Goal: Transaction & Acquisition: Purchase product/service

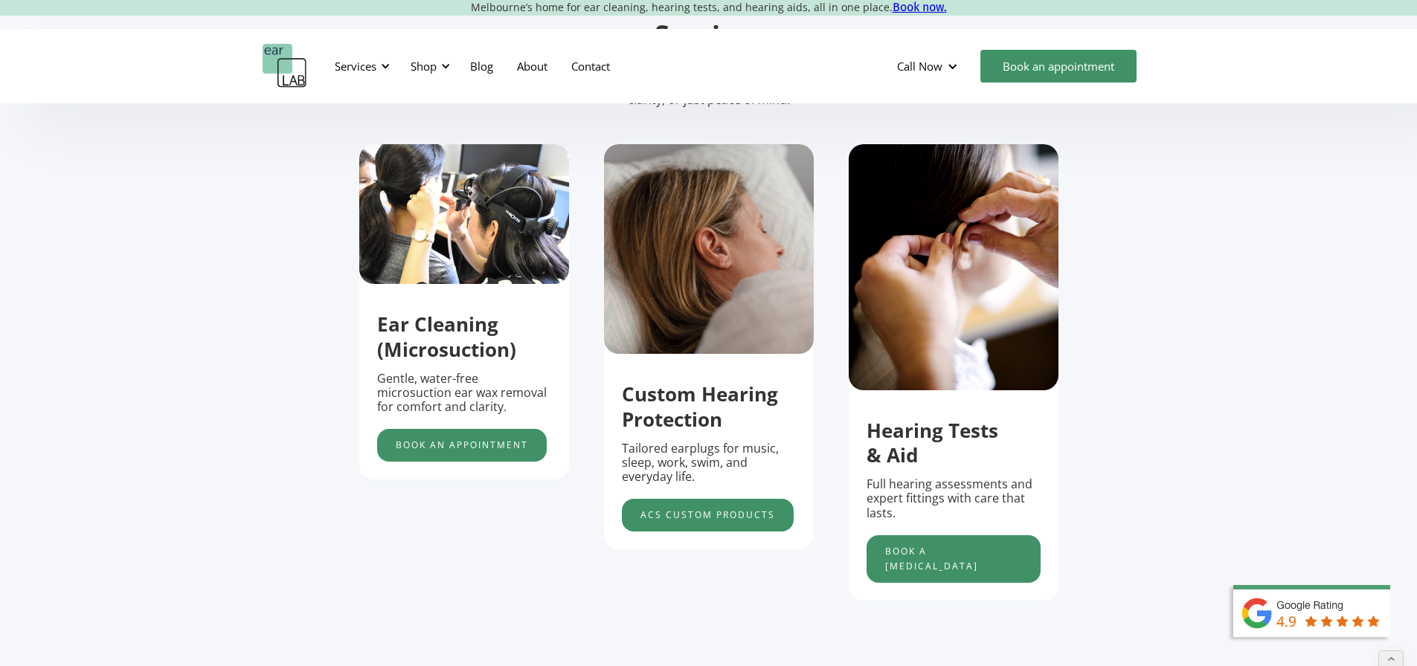
scroll to position [521, 0]
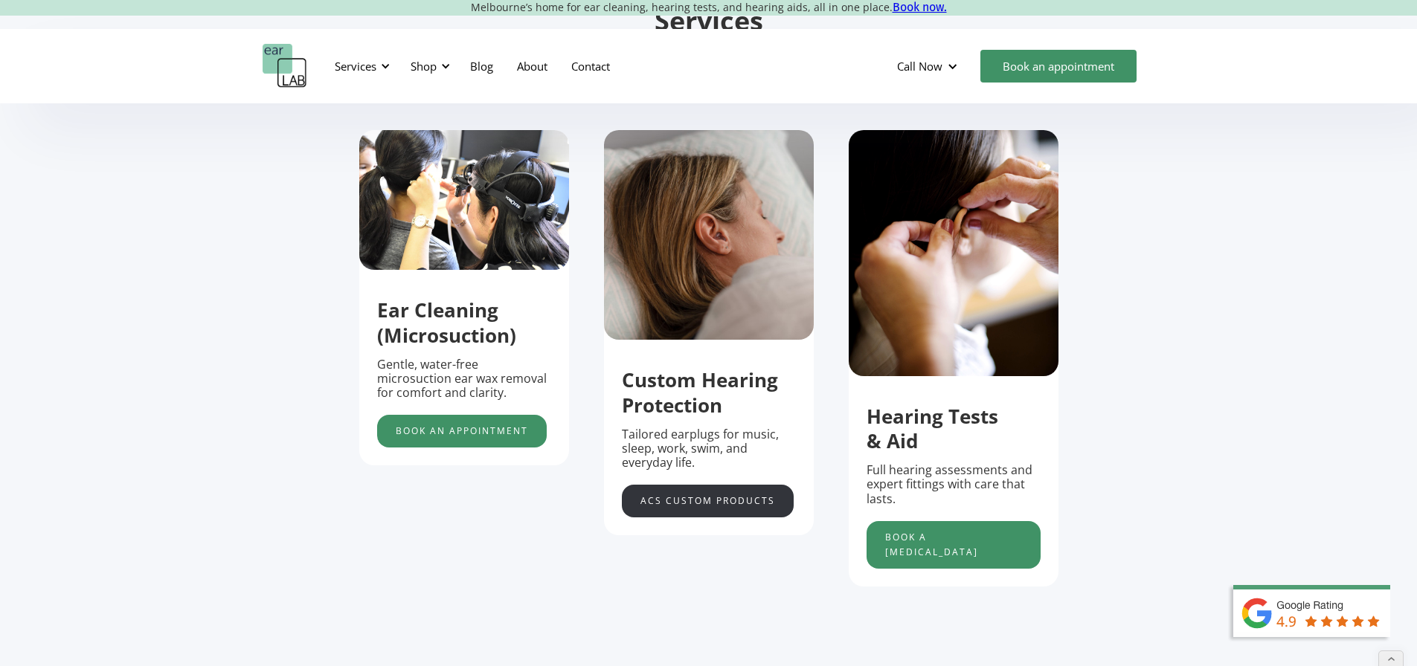
click at [715, 505] on link "acs custom products" at bounding box center [708, 501] width 172 height 33
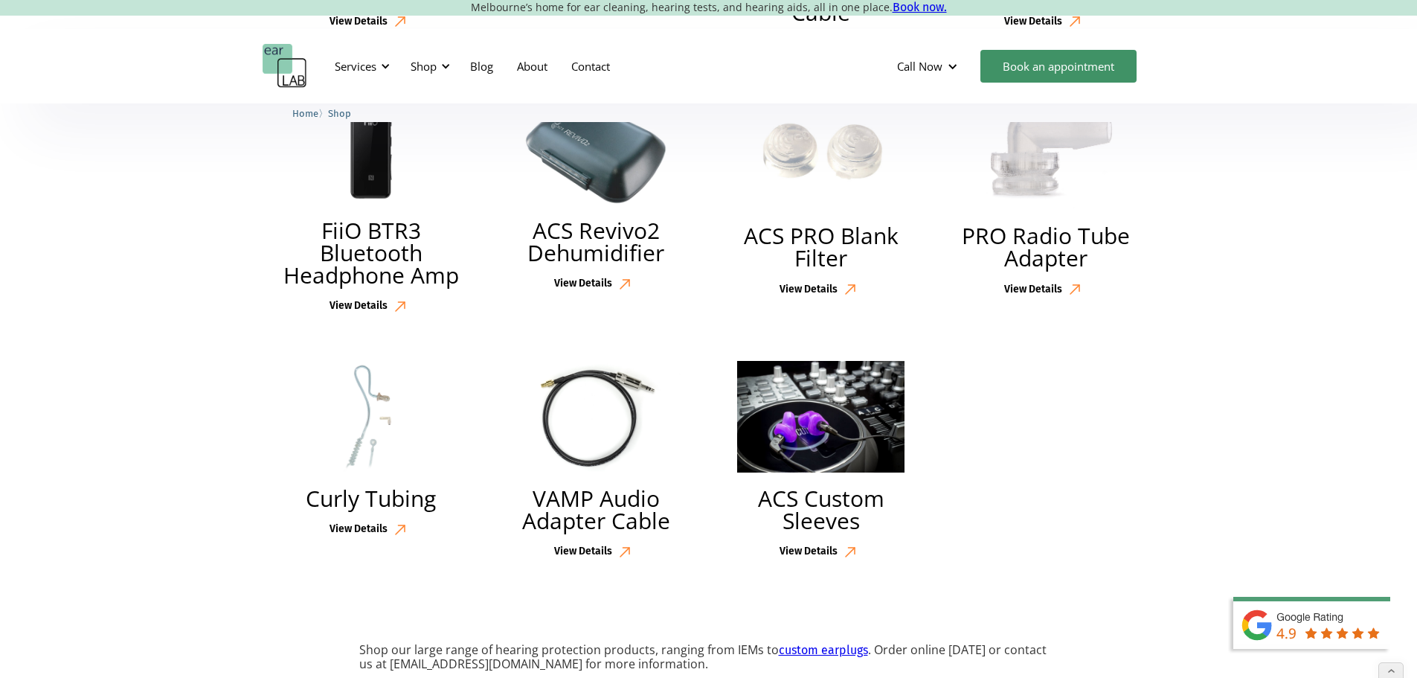
scroll to position [3570, 0]
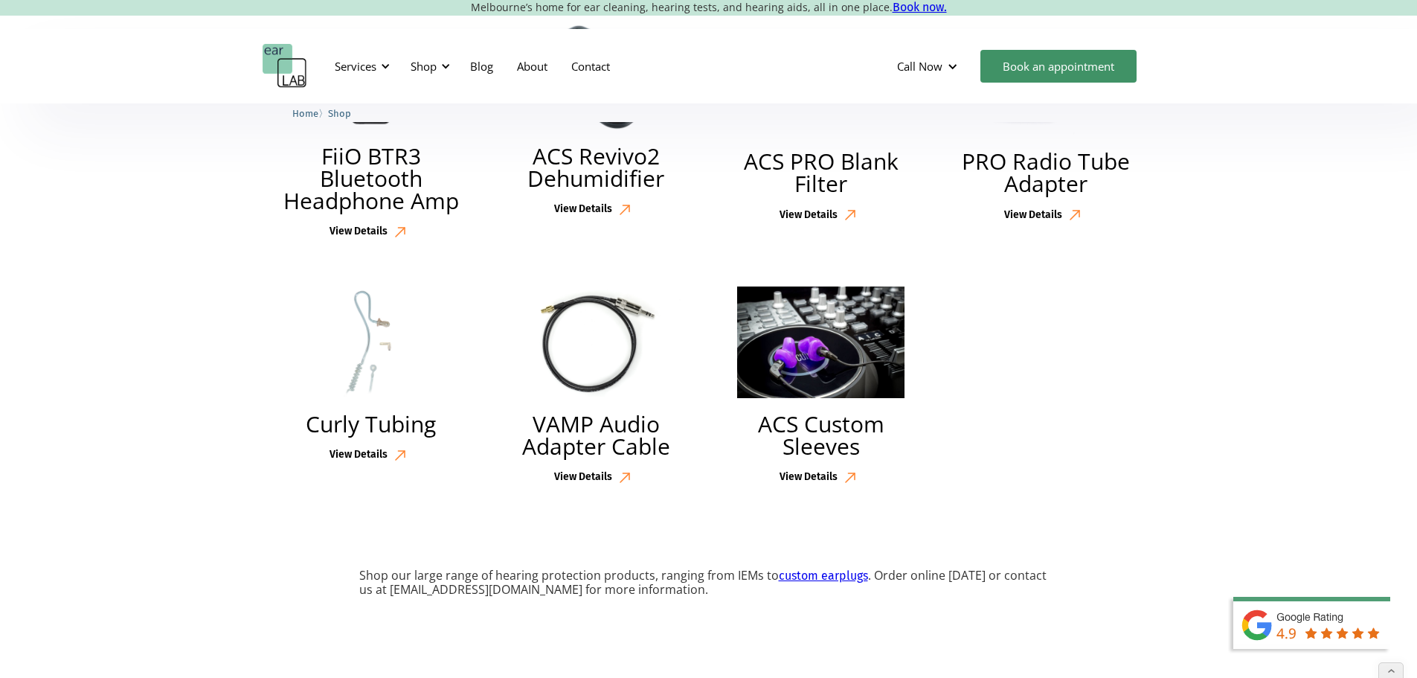
click at [831, 398] on img at bounding box center [820, 342] width 167 height 112
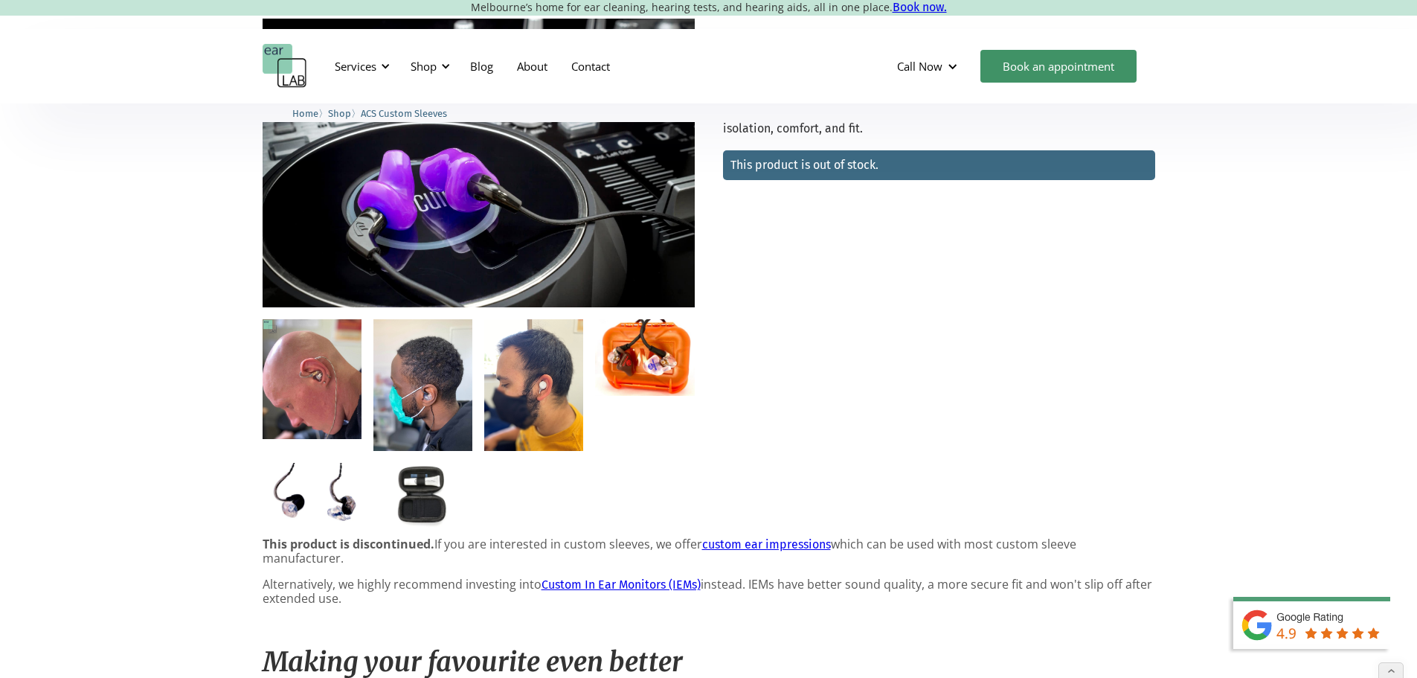
scroll to position [149, 0]
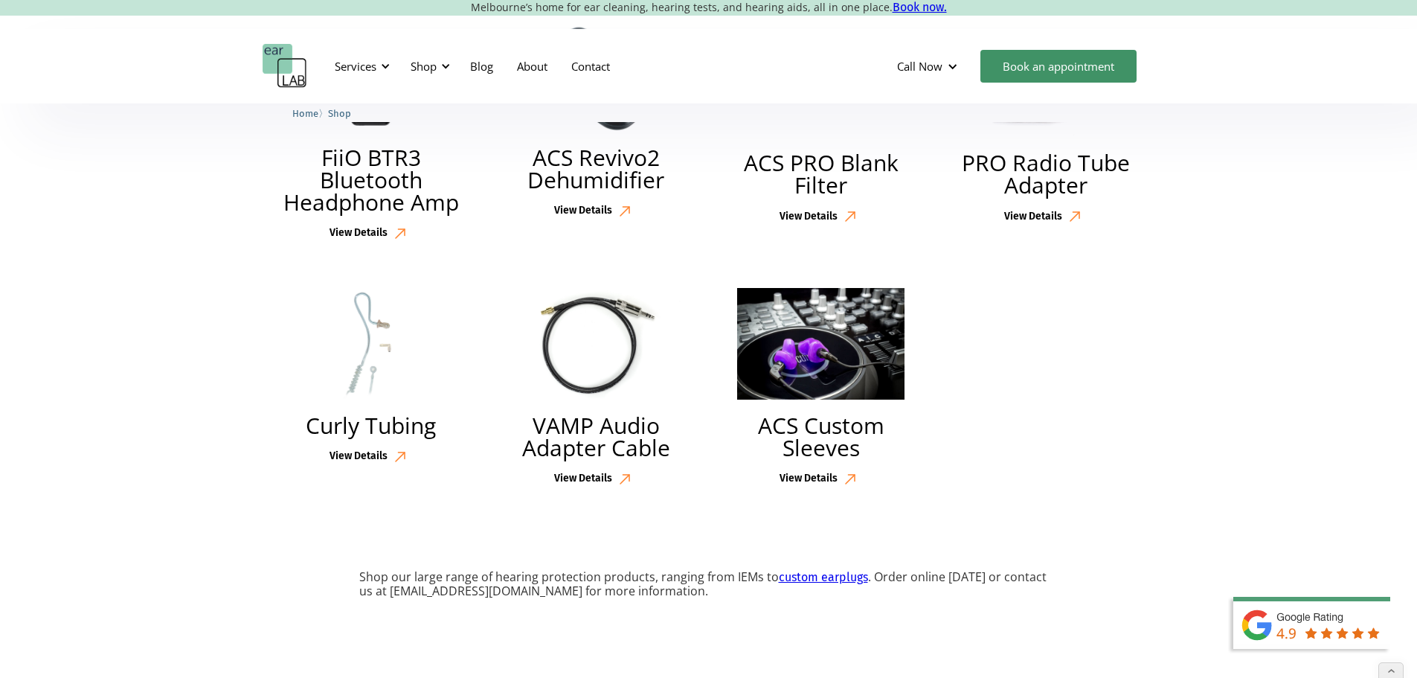
scroll to position [3570, 0]
click at [617, 395] on img at bounding box center [596, 342] width 169 height 112
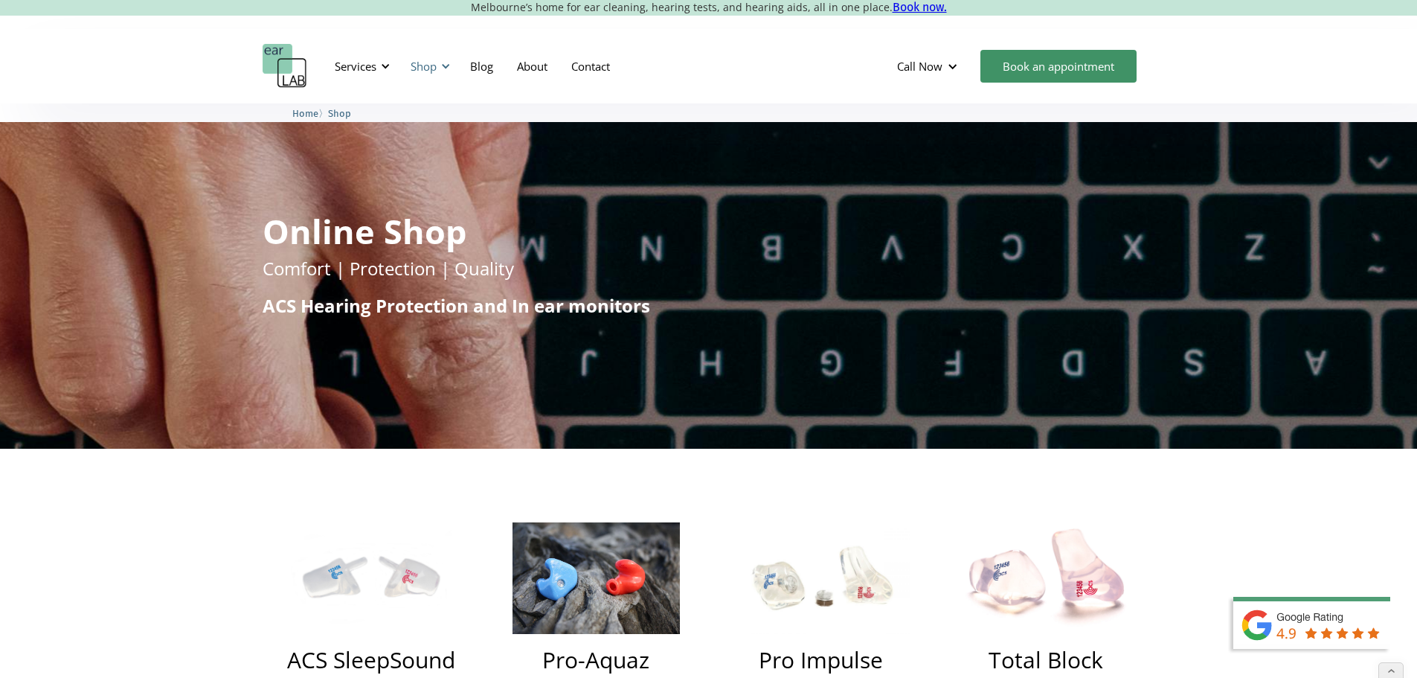
click at [431, 67] on div "Shop" at bounding box center [424, 66] width 26 height 15
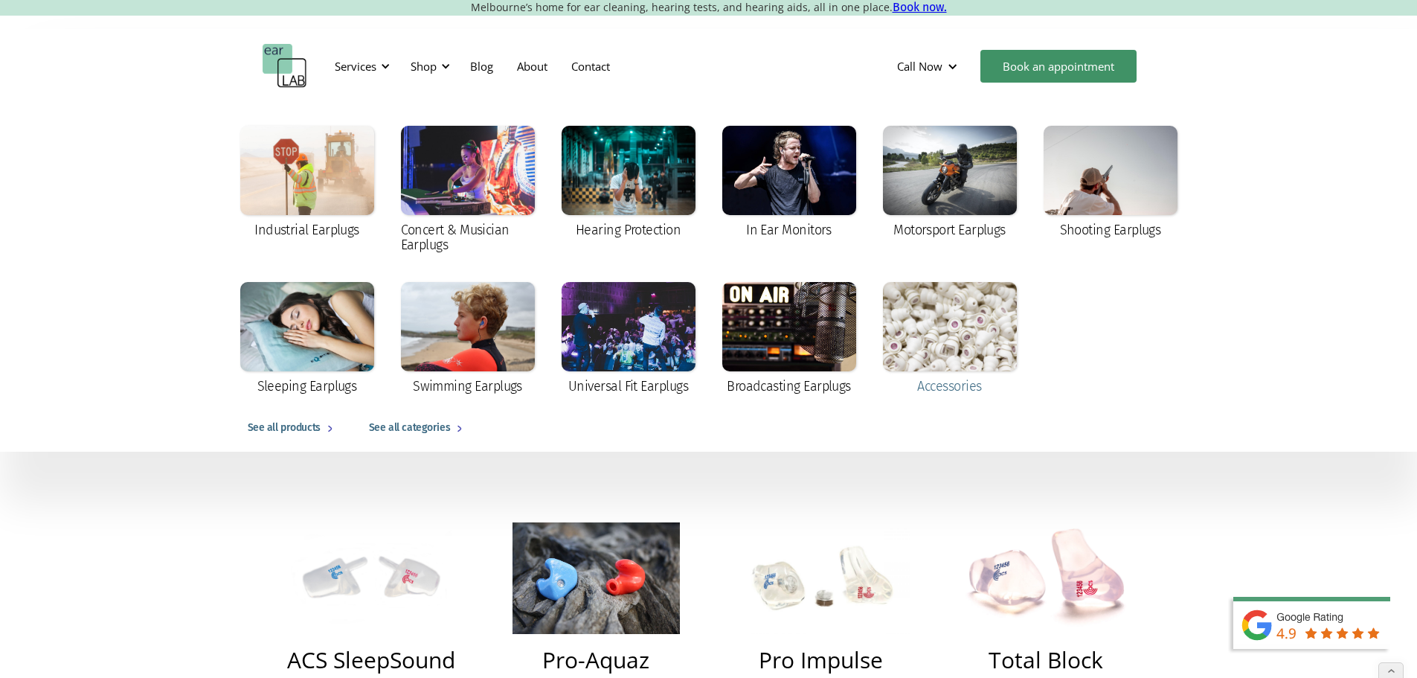
click at [924, 346] on div at bounding box center [950, 326] width 134 height 89
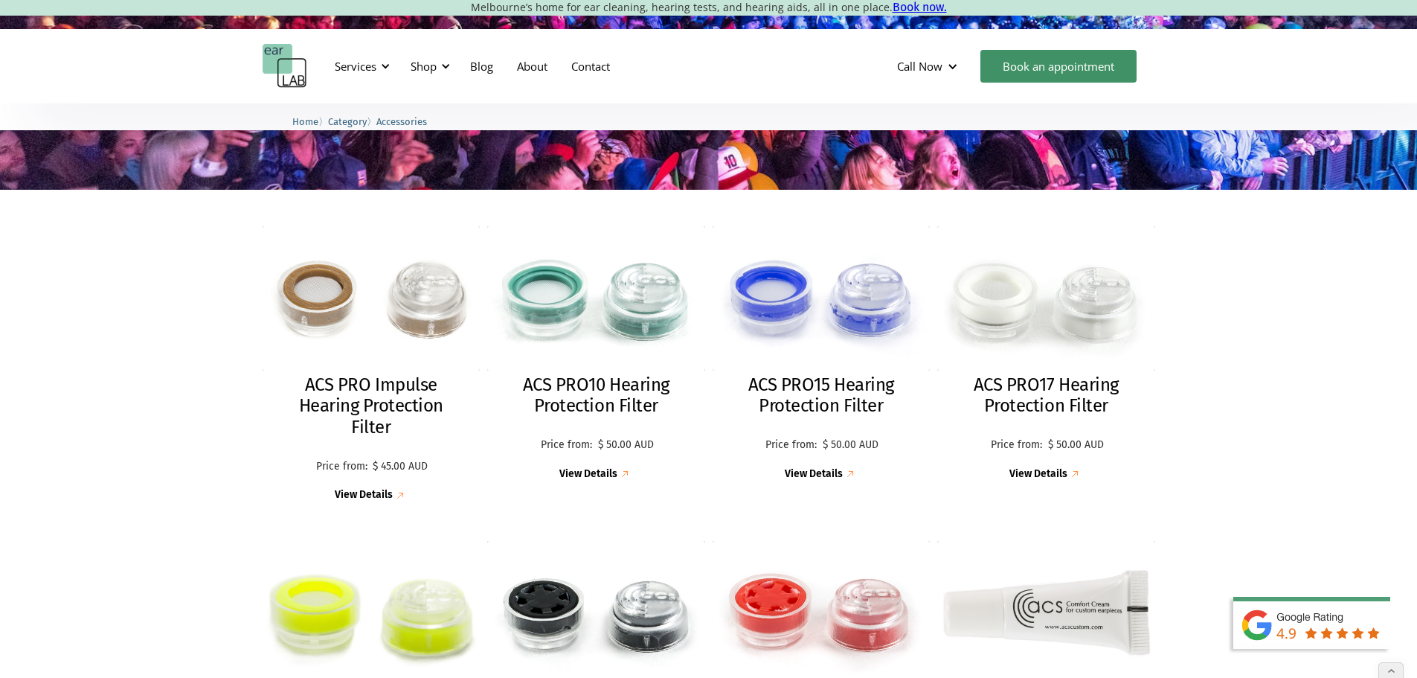
scroll to position [297, 0]
